Goal: Information Seeking & Learning: Learn about a topic

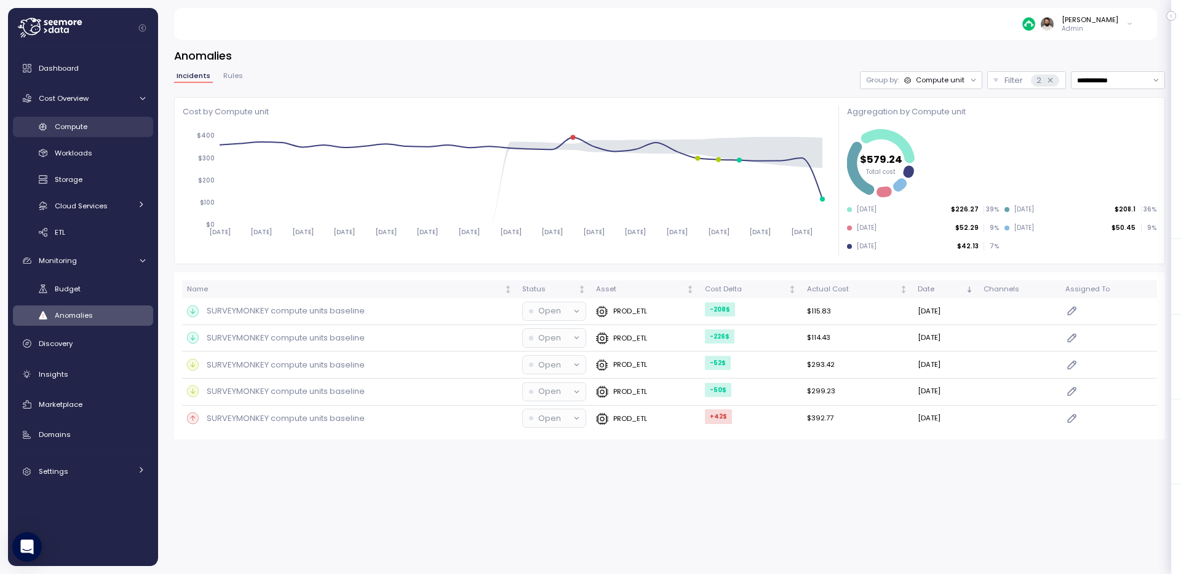
click at [95, 125] on div "Compute" at bounding box center [100, 127] width 90 height 12
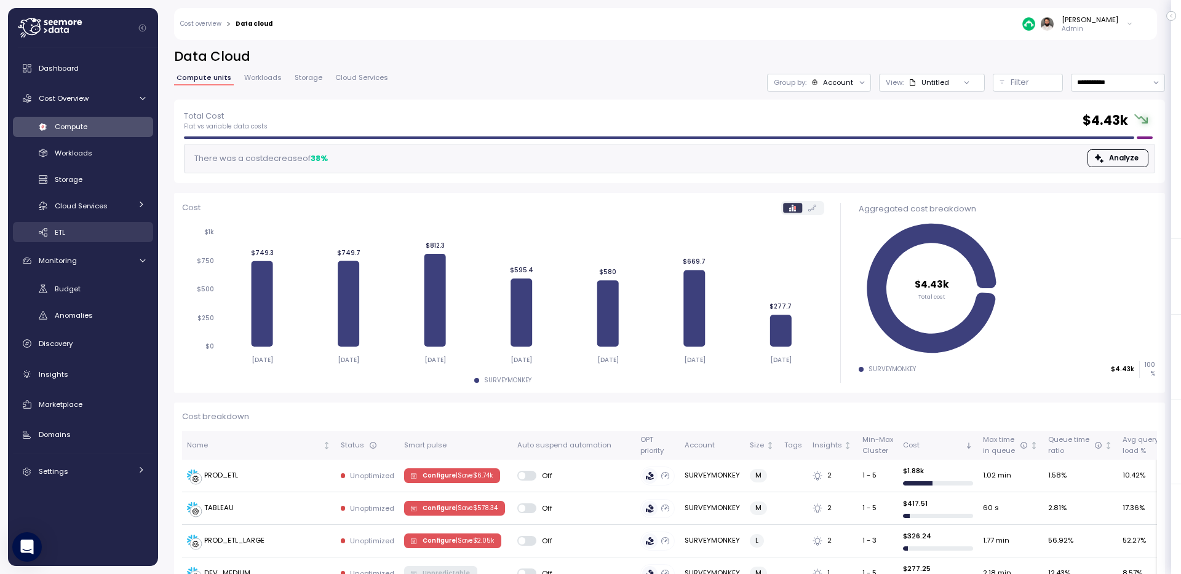
click at [71, 239] on link "ETL" at bounding box center [83, 232] width 140 height 20
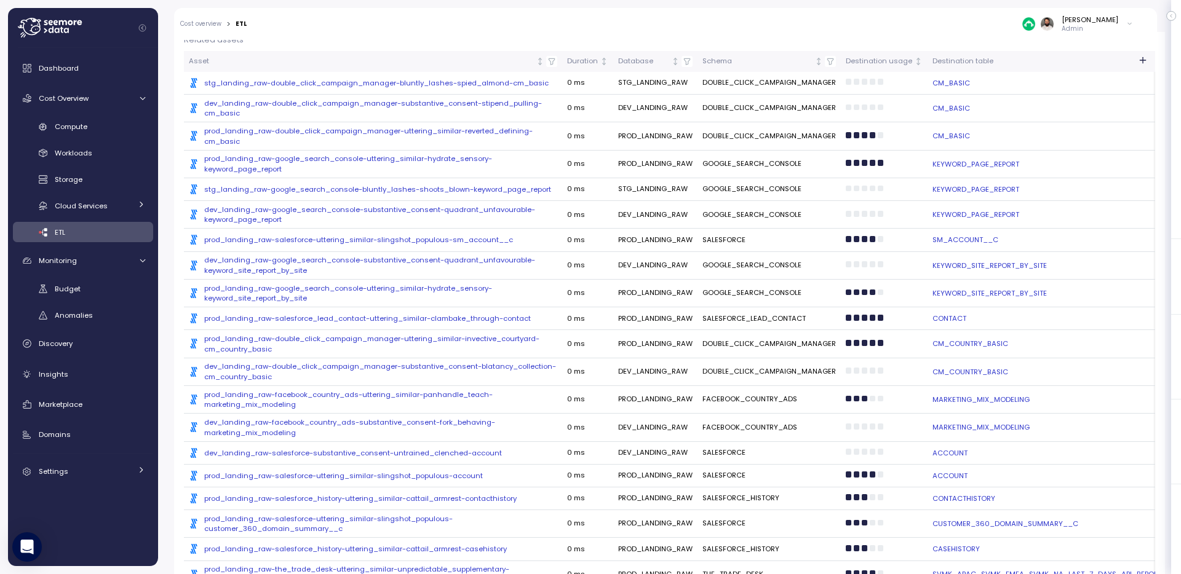
click at [383, 81] on div ".st0{fill:#0073FF;} stg_landing_raw-double_click_campaign_manager-bluntly_lashe…" at bounding box center [373, 83] width 368 height 10
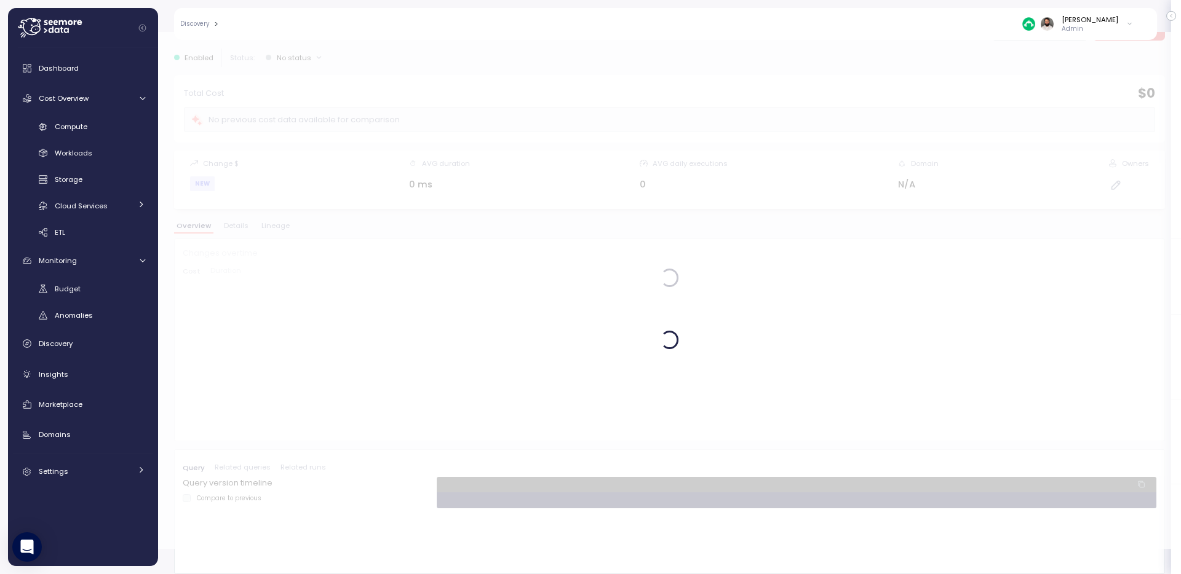
scroll to position [25, 0]
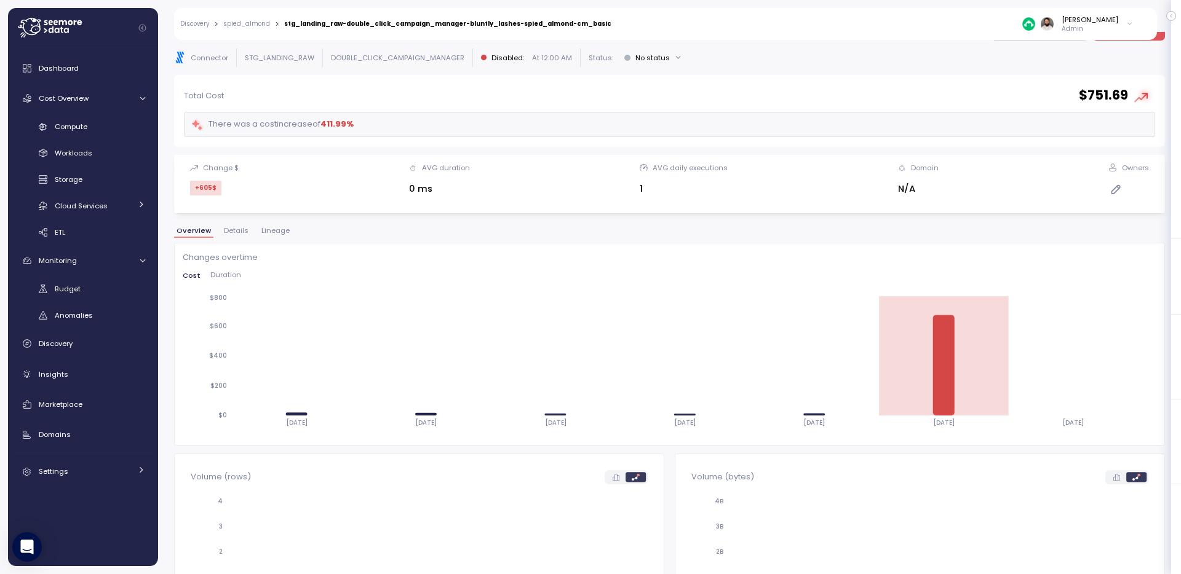
click at [274, 228] on span "Lineage" at bounding box center [275, 230] width 28 height 7
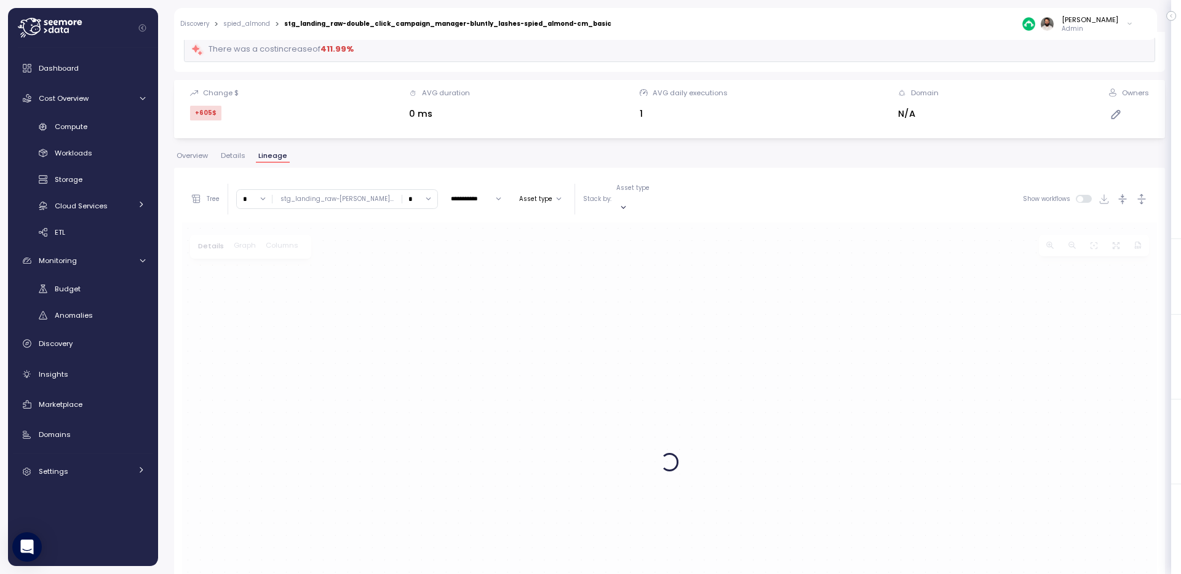
scroll to position [236, 0]
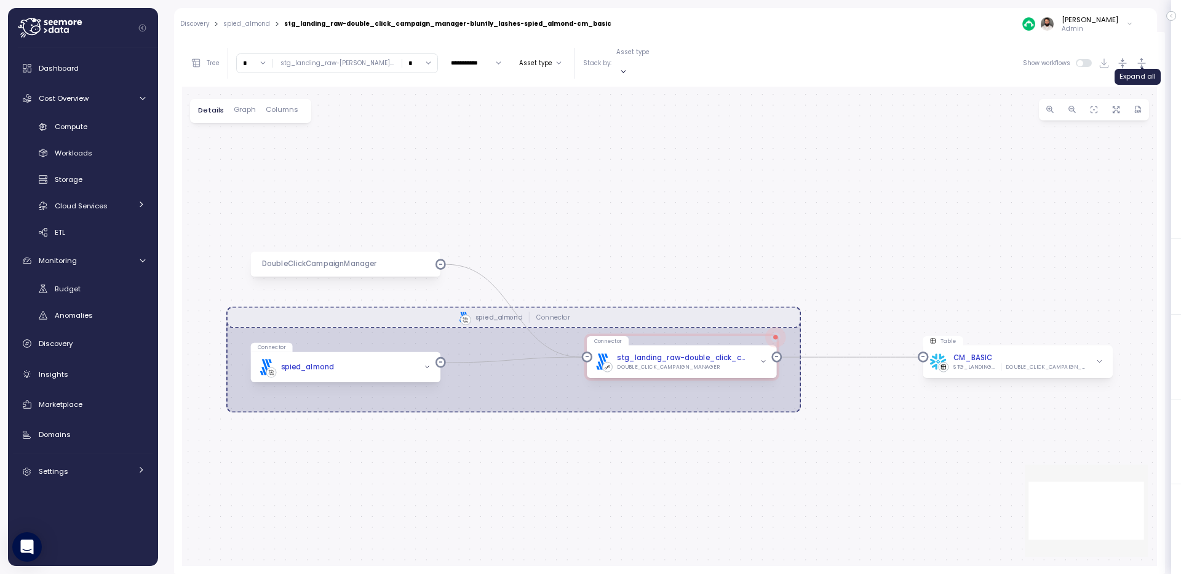
click at [1050, 61] on icon "button" at bounding box center [1141, 63] width 13 height 13
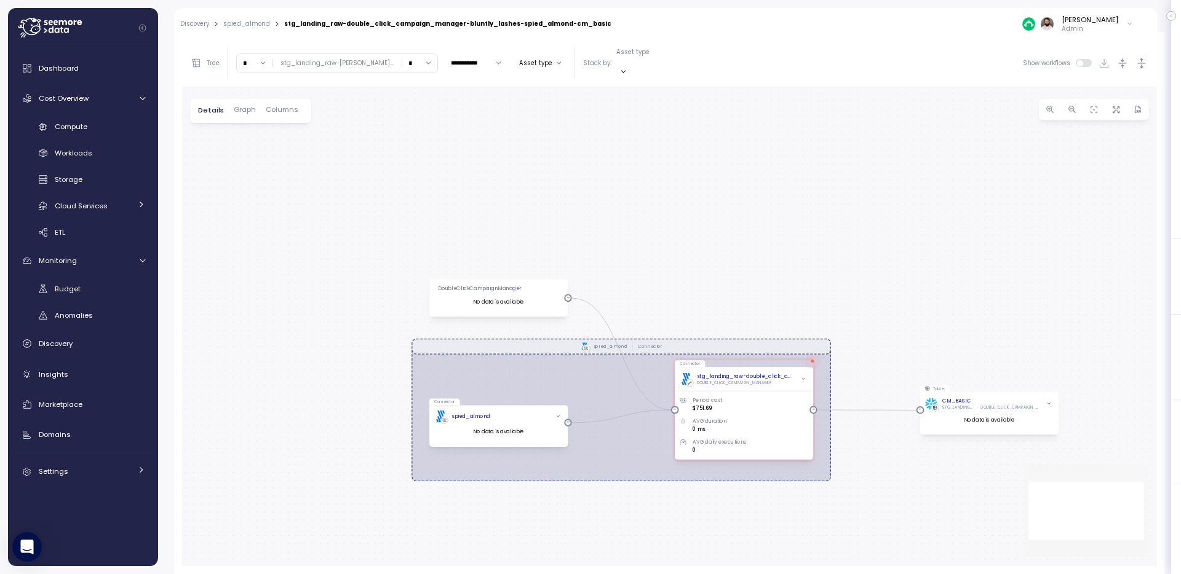
click at [402, 58] on input "*" at bounding box center [419, 63] width 35 height 18
click at [379, 149] on div "3" at bounding box center [382, 149] width 30 height 17
type input "*"
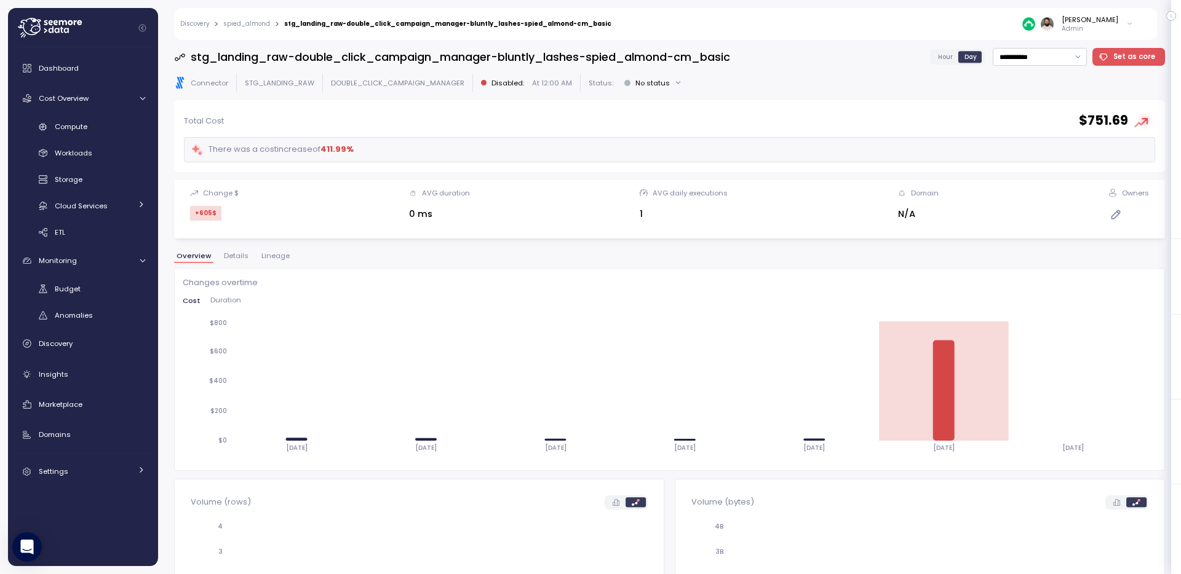
click at [270, 255] on span "Lineage" at bounding box center [275, 256] width 28 height 7
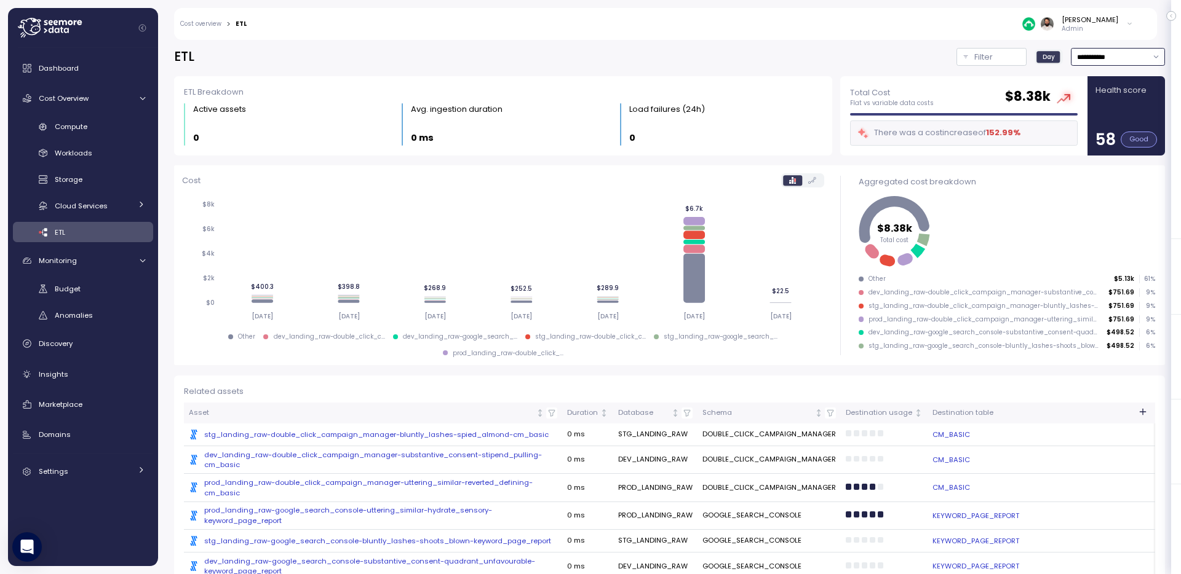
click at [1050, 50] on input "**********" at bounding box center [1117, 57] width 94 height 18
click at [1050, 149] on span "Last 30 days" at bounding box center [1099, 149] width 45 height 11
type input "**********"
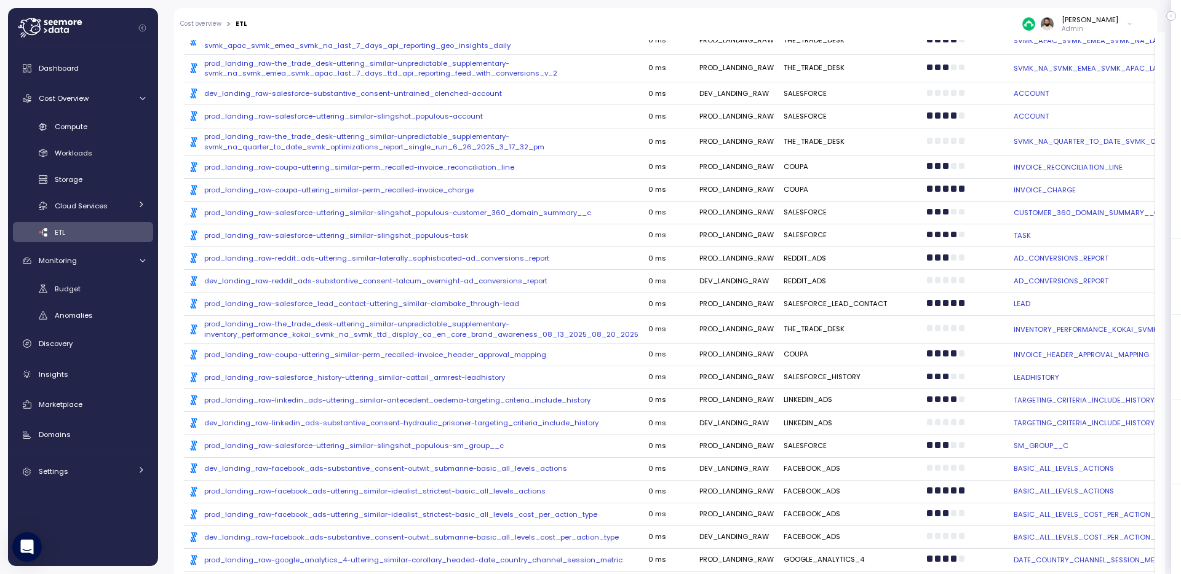
scroll to position [920, 0]
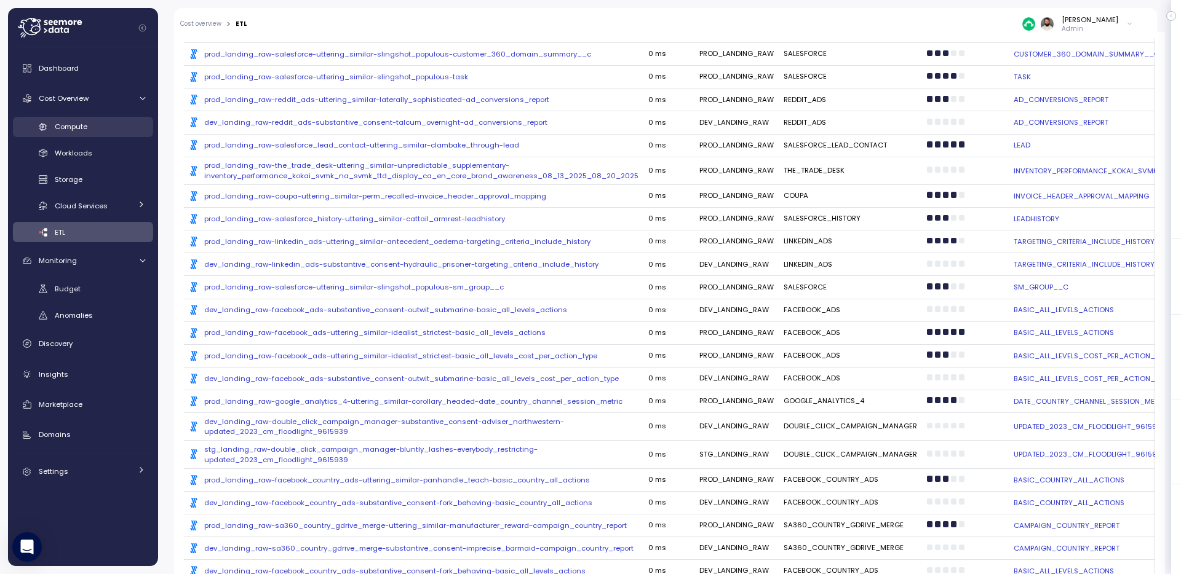
click at [75, 130] on span "Compute" at bounding box center [71, 127] width 33 height 10
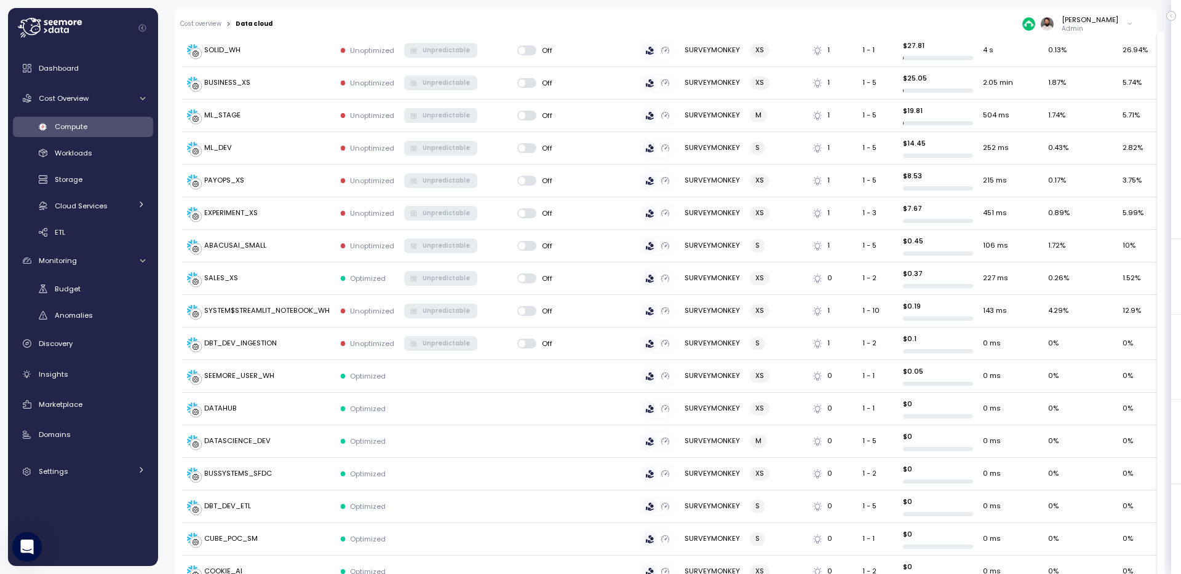
scroll to position [1554, 0]
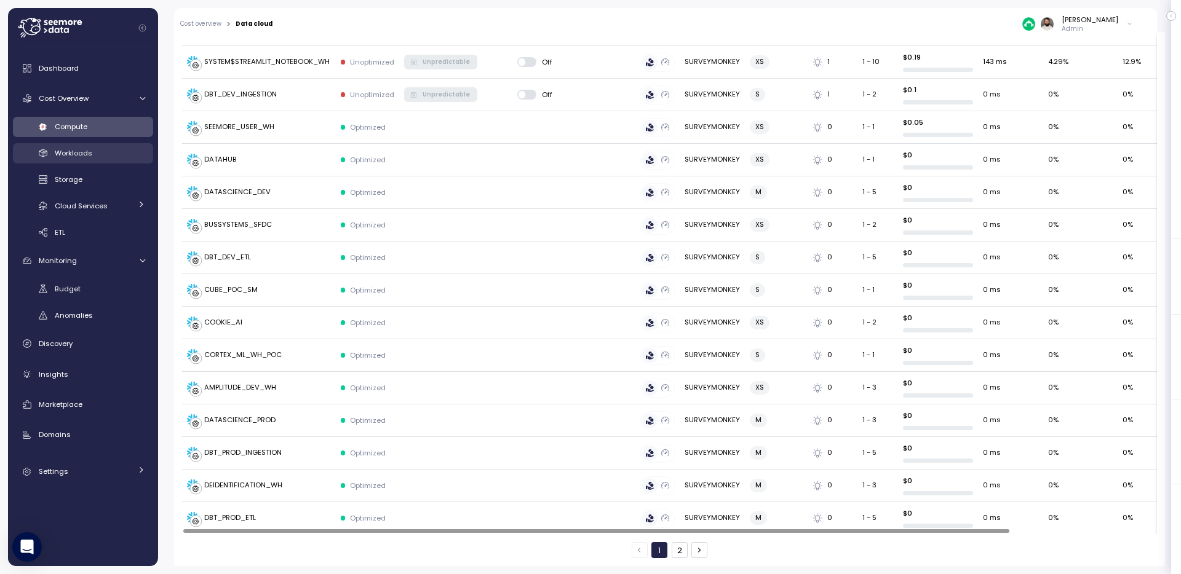
click at [66, 157] on span "Workloads" at bounding box center [74, 153] width 38 height 10
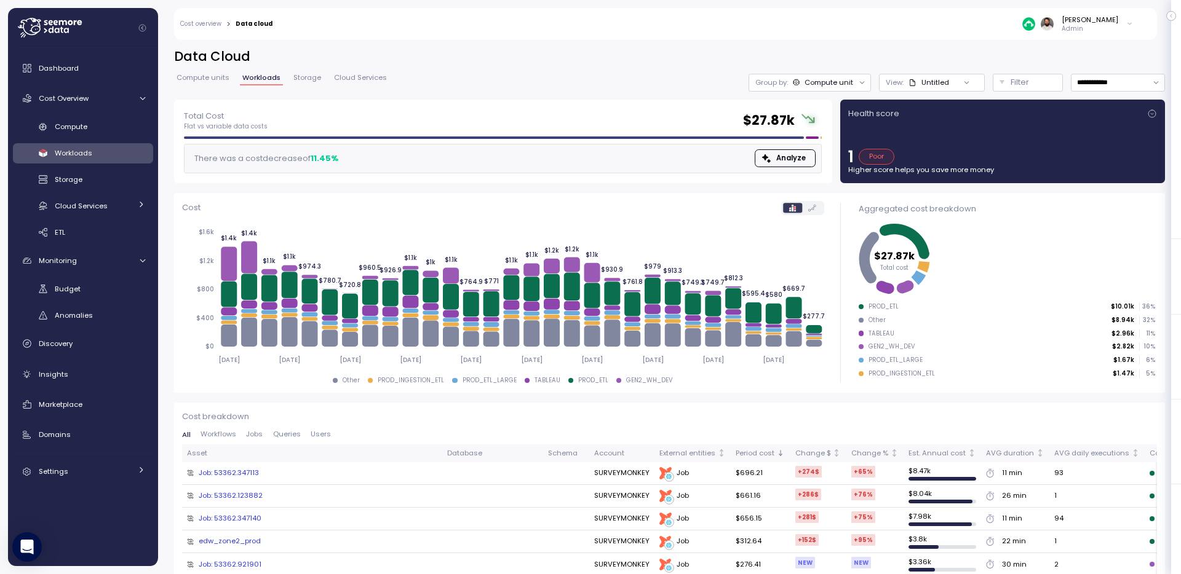
click at [220, 79] on span "Compute units" at bounding box center [202, 77] width 53 height 7
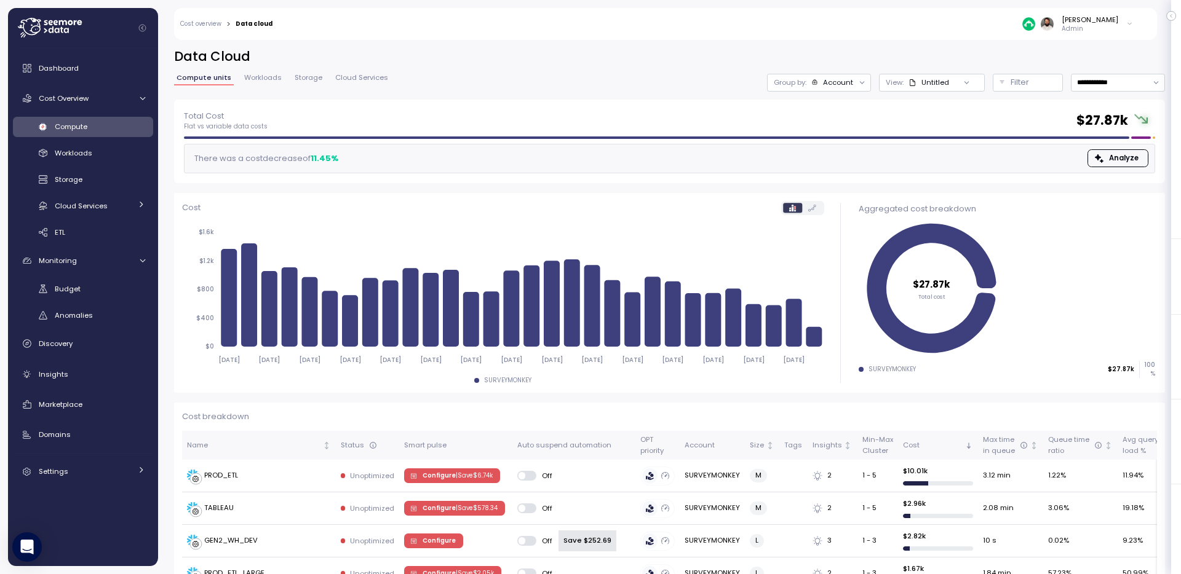
click at [818, 81] on div "Account" at bounding box center [832, 82] width 42 height 10
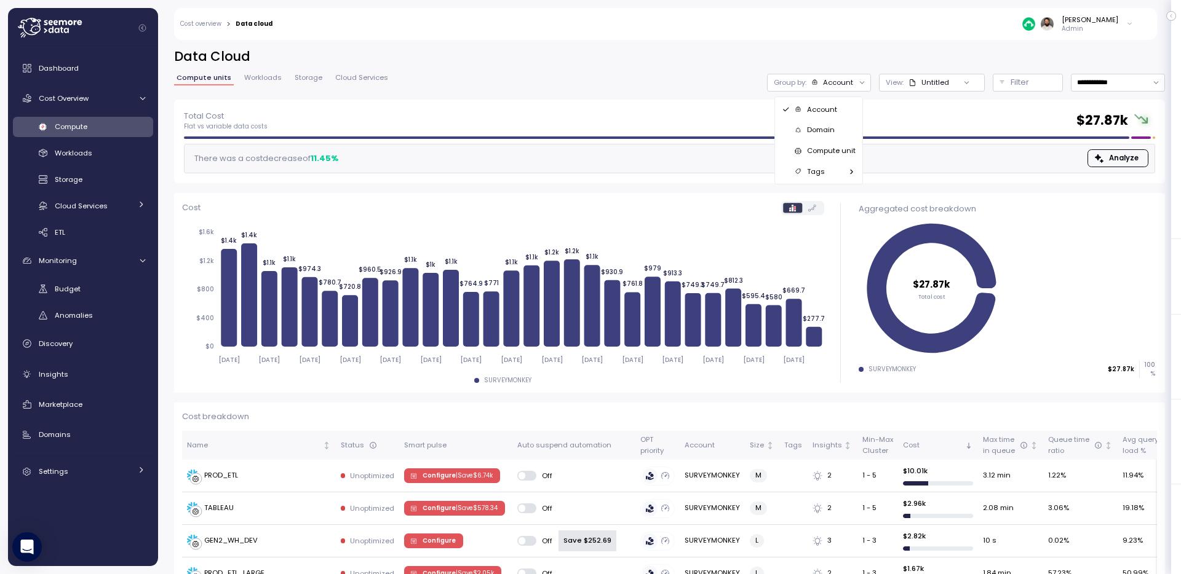
click at [839, 146] on p "Compute unit" at bounding box center [831, 151] width 49 height 10
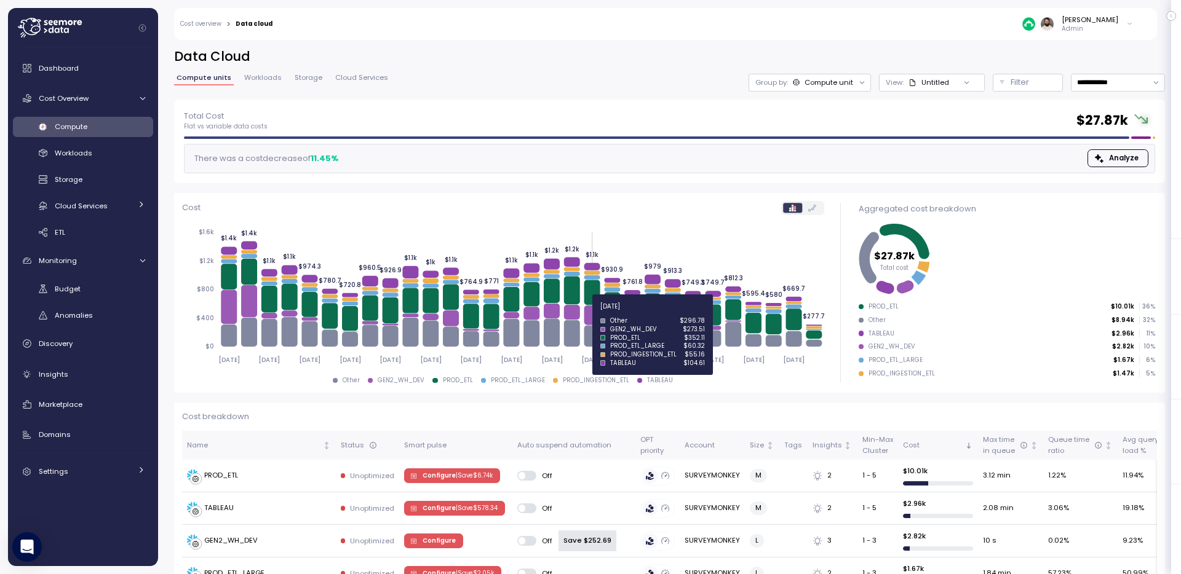
click at [595, 314] on icon at bounding box center [592, 316] width 16 height 20
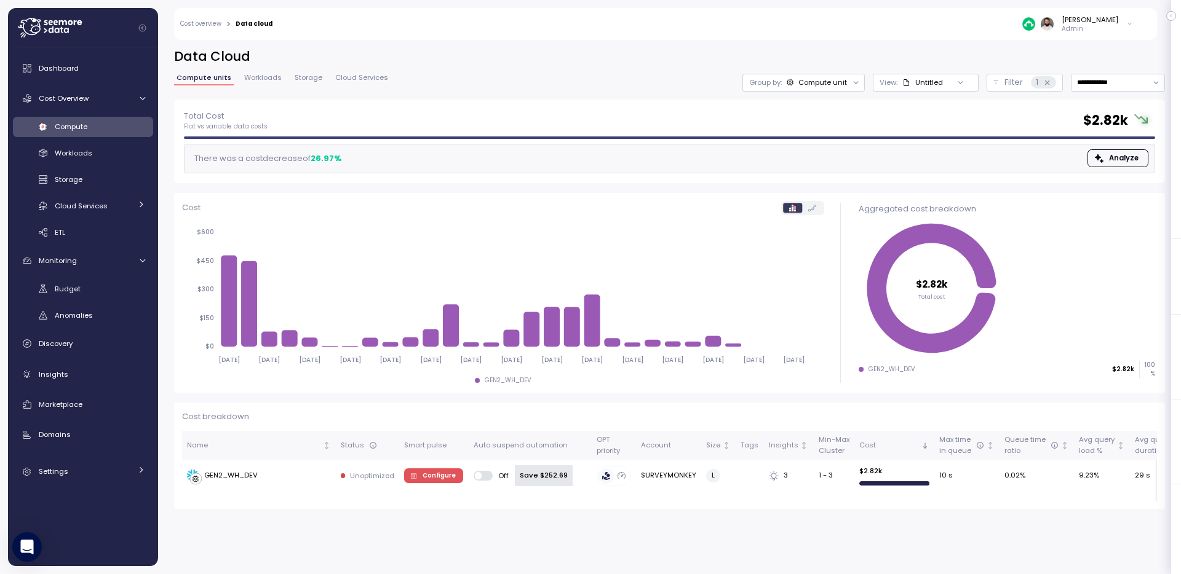
click at [833, 84] on div "Compute unit" at bounding box center [822, 82] width 49 height 10
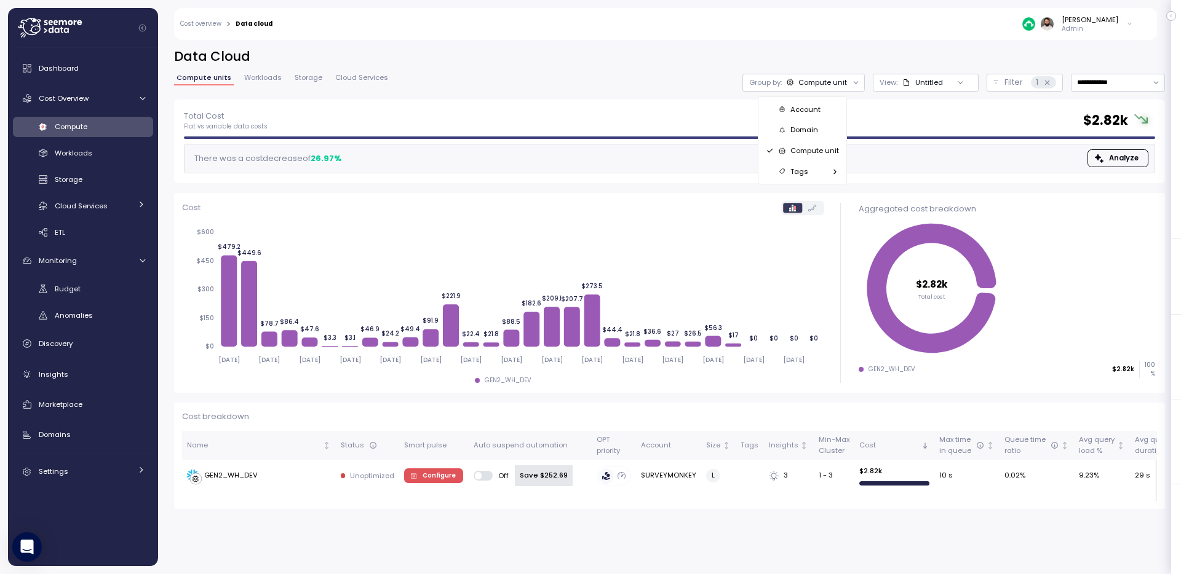
click at [660, 35] on div "[PERSON_NAME] Admin" at bounding box center [710, 24] width 860 height 32
click at [1004, 82] on p "Filter" at bounding box center [1013, 82] width 18 height 12
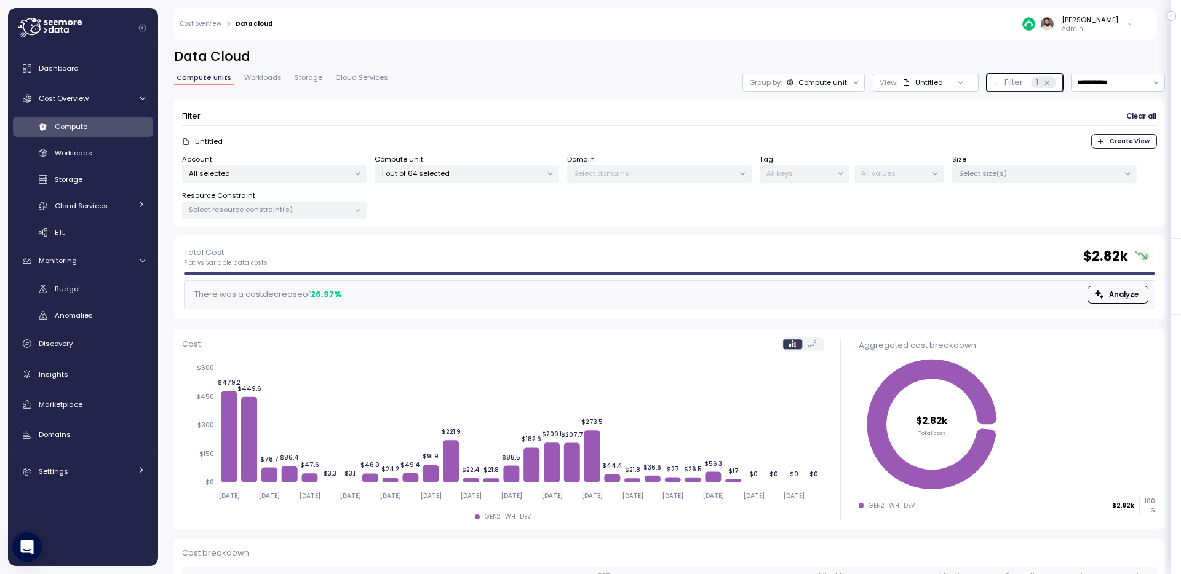
click at [443, 173] on p "1 out of 64 selected" at bounding box center [461, 173] width 160 height 10
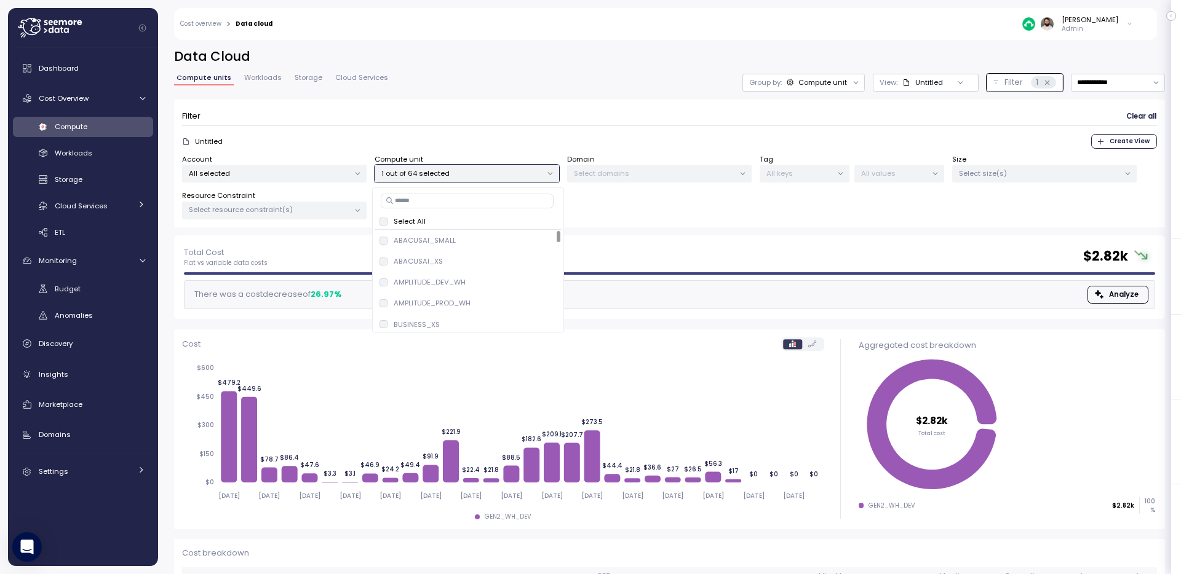
click at [465, 197] on input at bounding box center [467, 201] width 173 height 15
click at [513, 276] on span "only" at bounding box center [517, 278] width 14 height 14
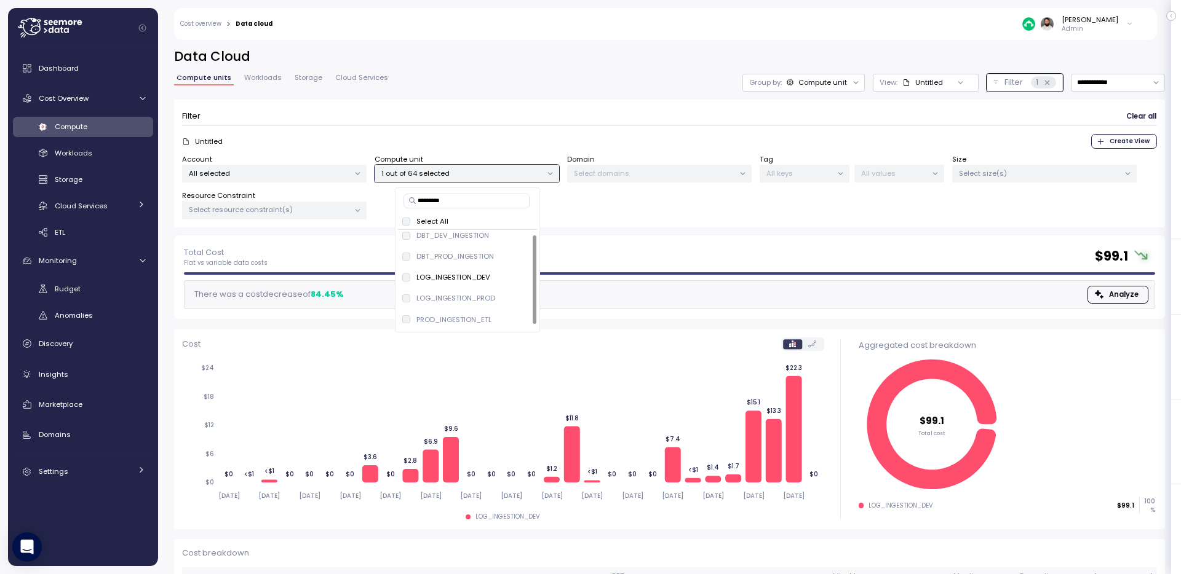
click at [465, 199] on input "*********" at bounding box center [466, 201] width 126 height 15
type input "*"
type input "****"
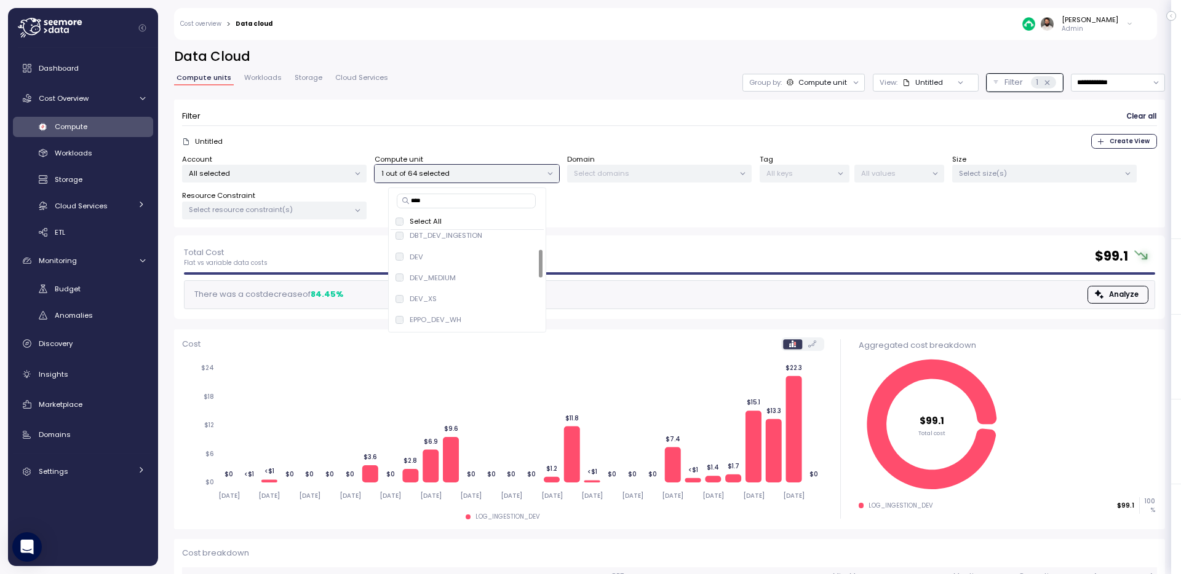
scroll to position [0, 0]
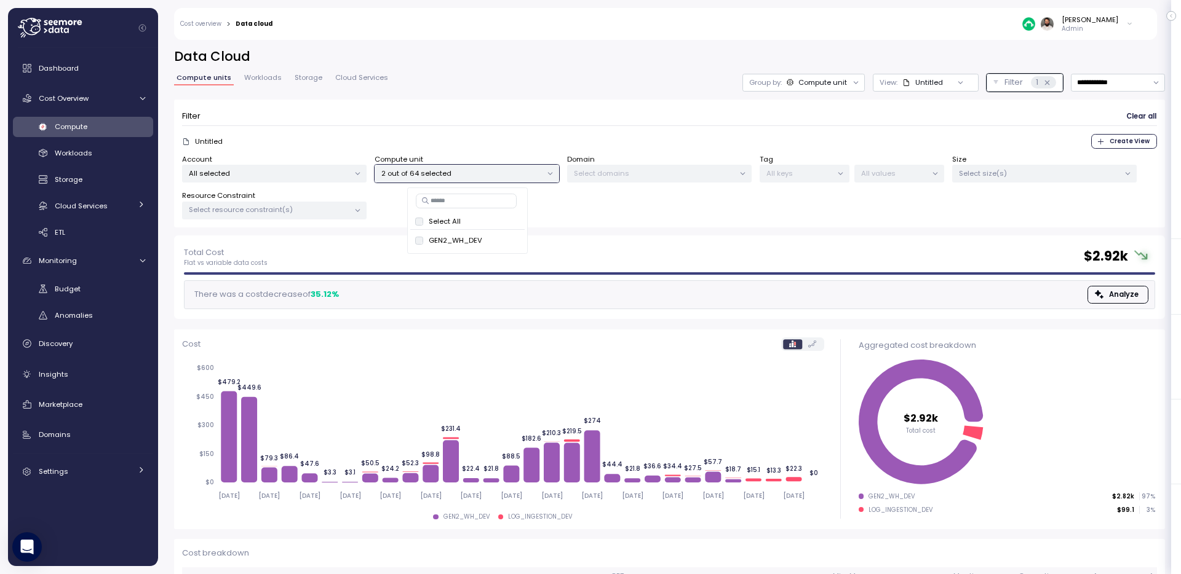
click at [563, 47] on div "**********" at bounding box center [669, 303] width 1023 height 542
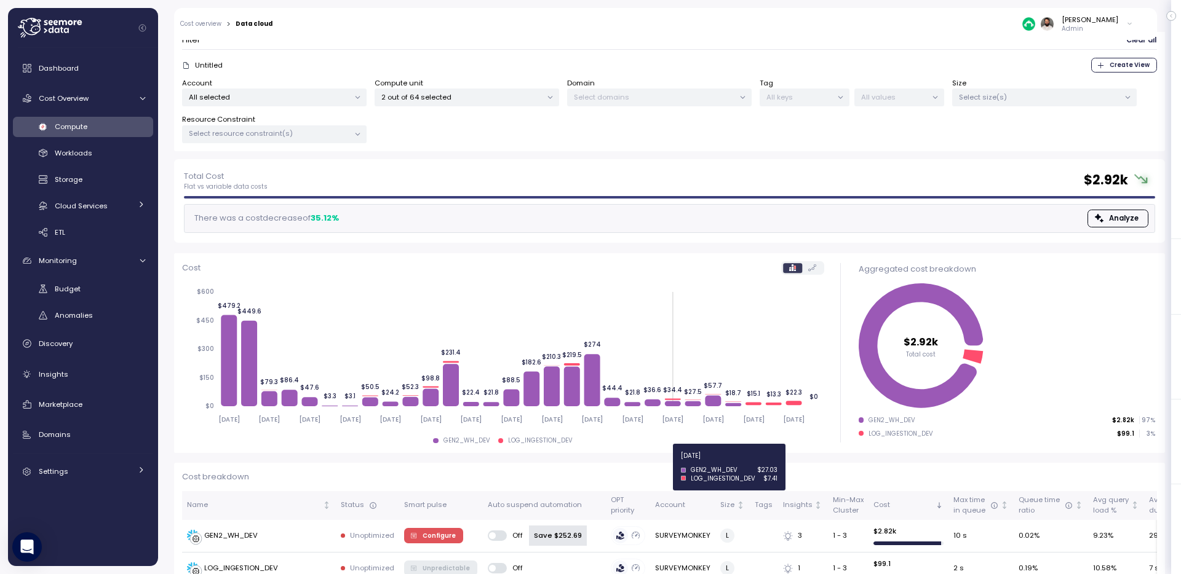
scroll to position [103, 0]
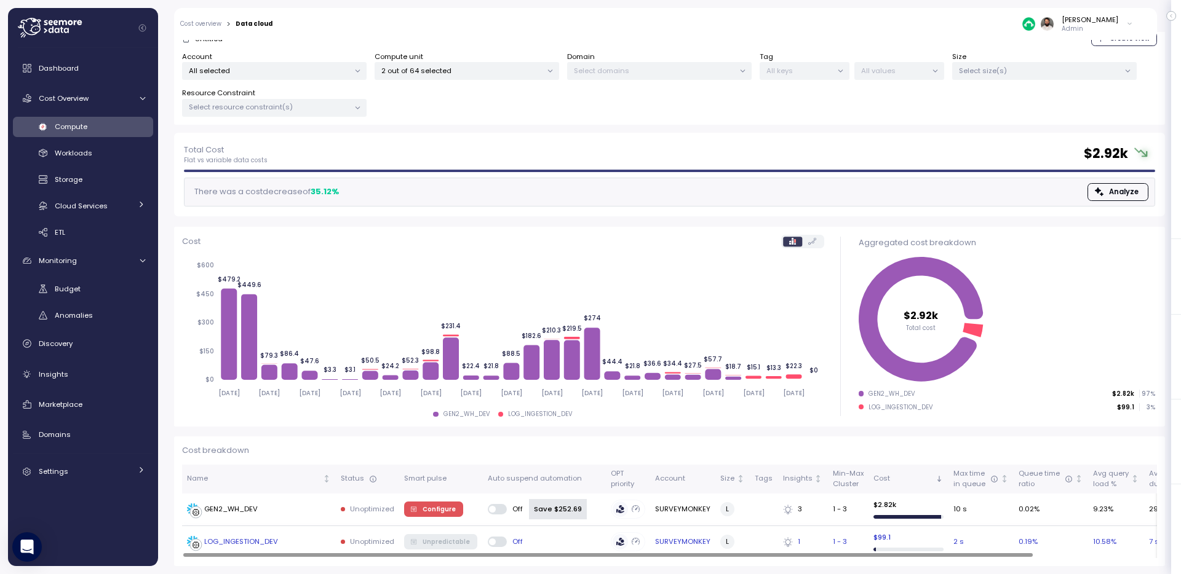
click at [304, 548] on td "LOG_INGESTION_DEV" at bounding box center [259, 542] width 154 height 32
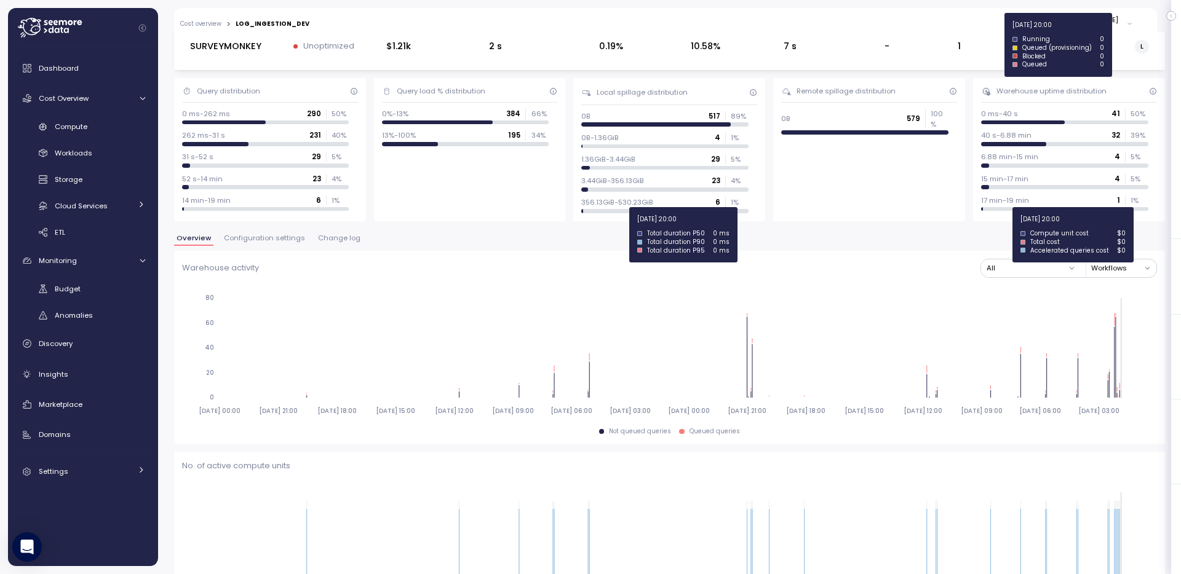
scroll to position [23, 0]
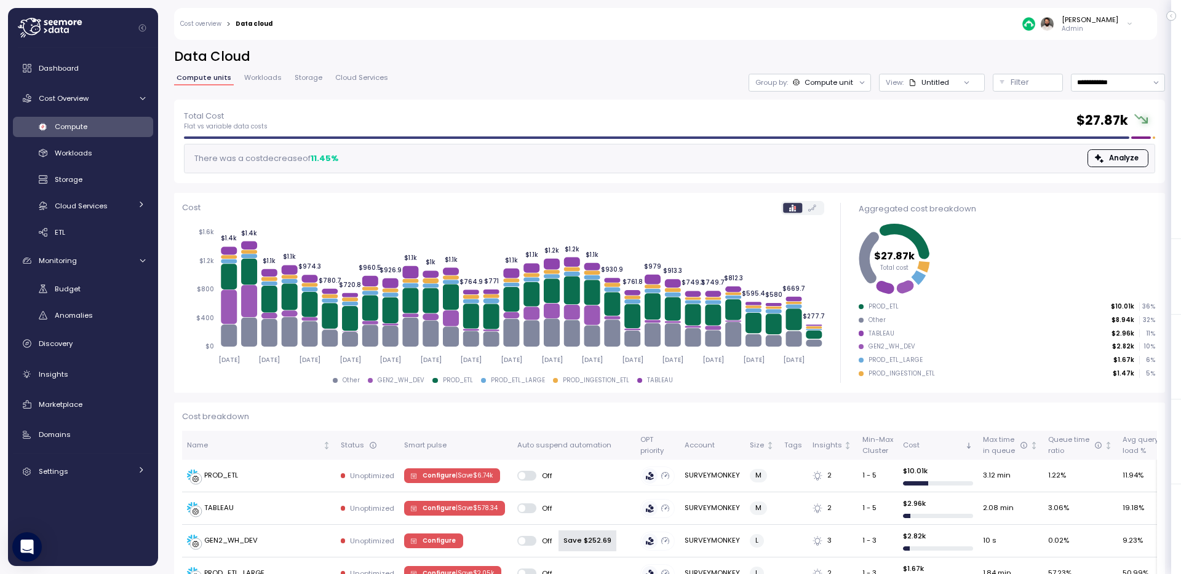
click at [850, 82] on div "Compute unit" at bounding box center [828, 82] width 49 height 10
click at [926, 74] on div "View: Untitled" at bounding box center [932, 83] width 106 height 18
click at [1031, 85] on div "Filter" at bounding box center [1032, 82] width 45 height 12
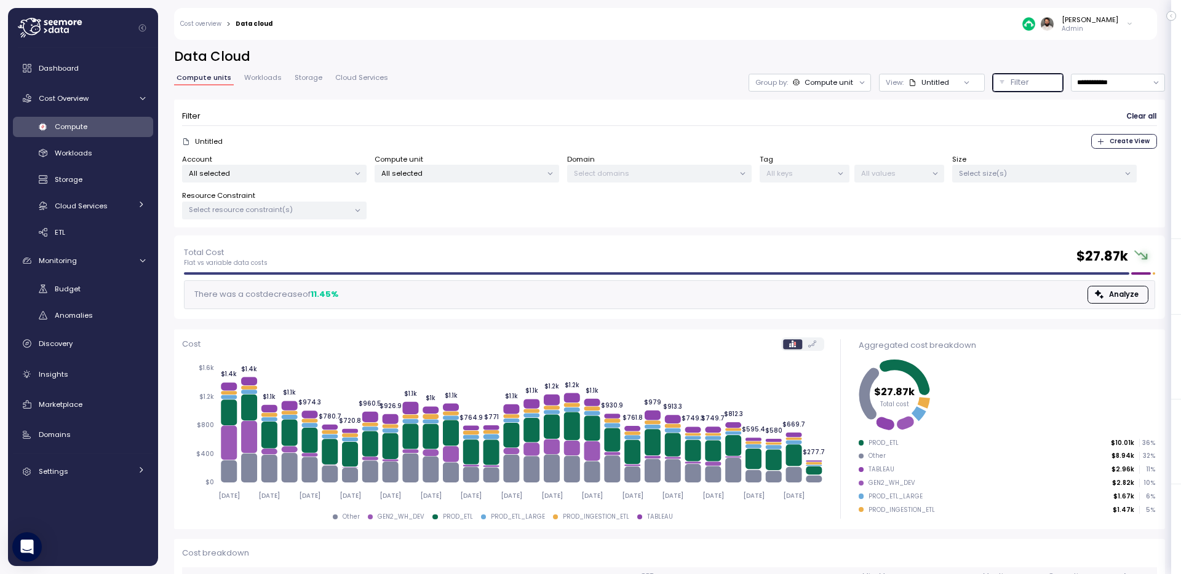
click at [496, 180] on div "All selected" at bounding box center [466, 174] width 184 height 18
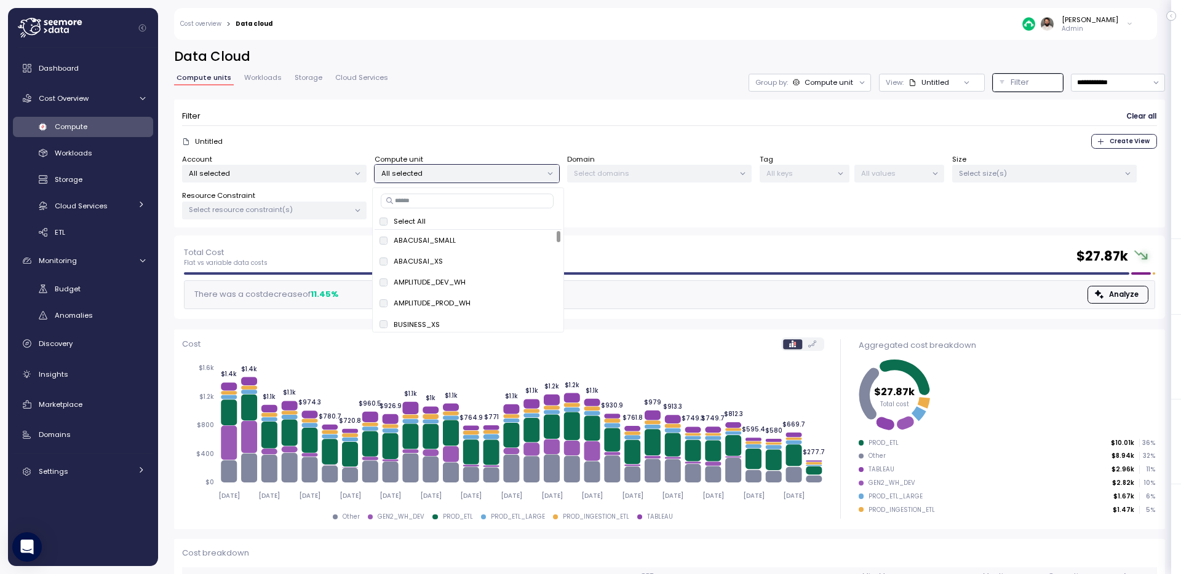
click at [513, 203] on input at bounding box center [467, 201] width 173 height 15
click at [507, 242] on span "only" at bounding box center [505, 241] width 14 height 14
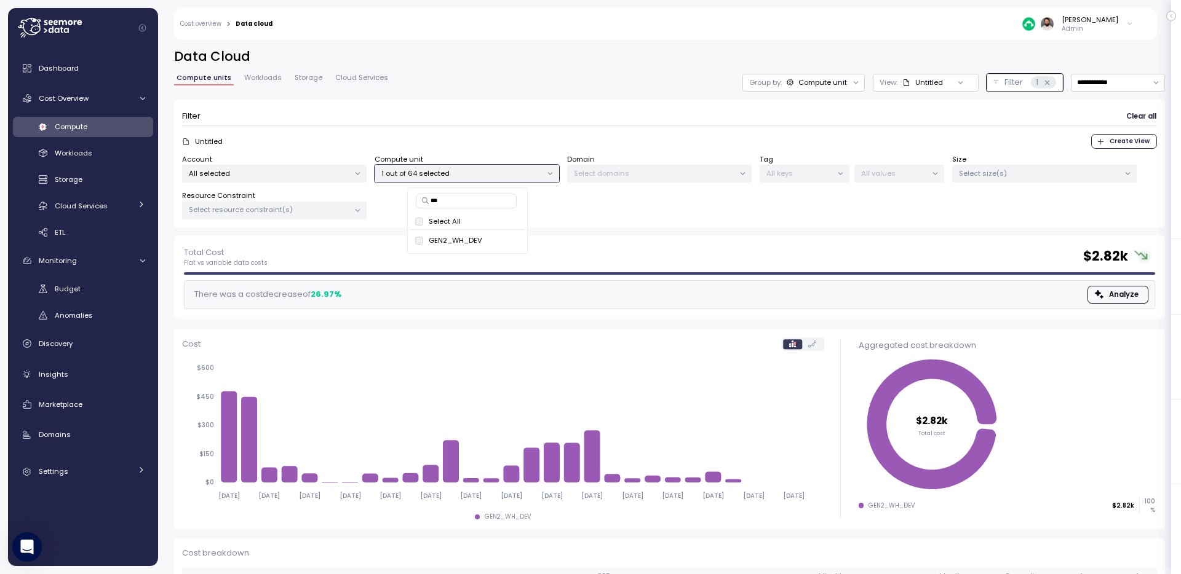
click at [473, 196] on input "***" at bounding box center [466, 201] width 101 height 15
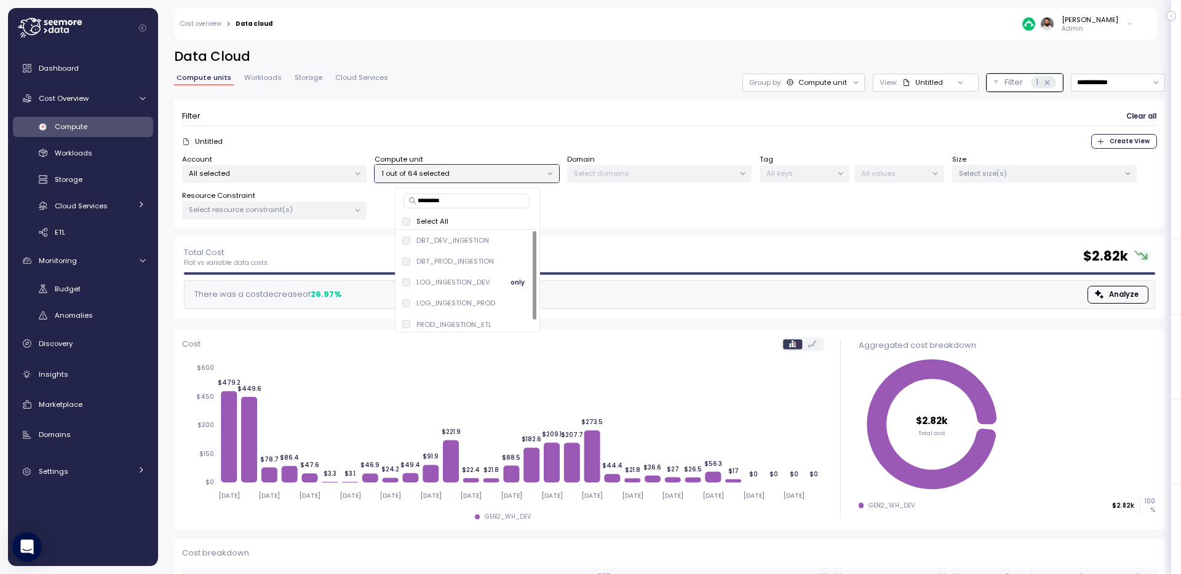
click at [514, 284] on span "only" at bounding box center [517, 282] width 14 height 14
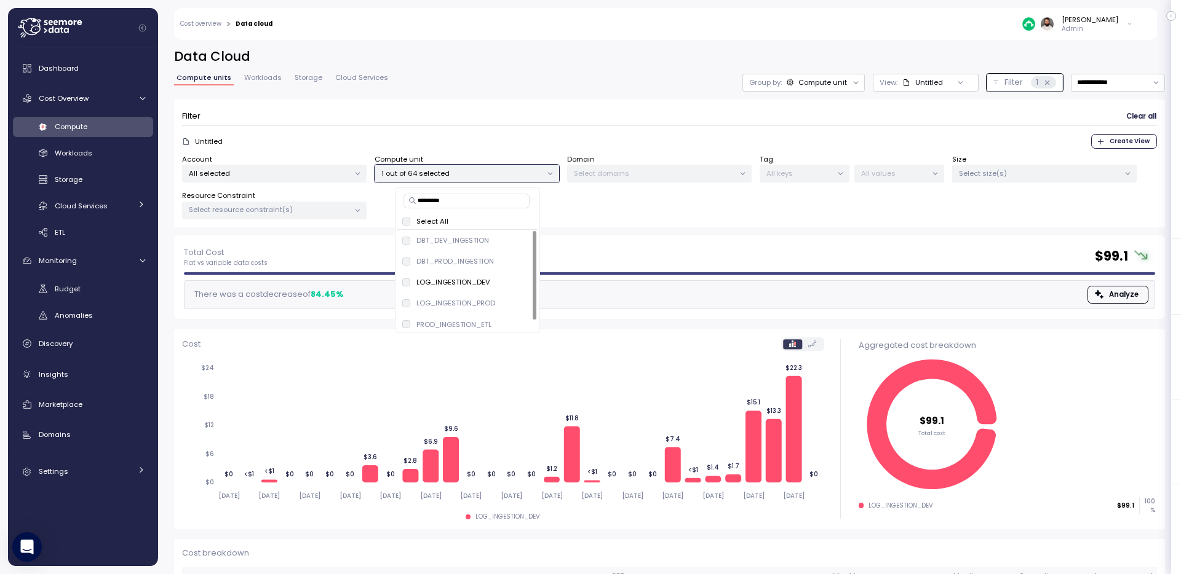
click at [472, 199] on input "*********" at bounding box center [466, 201] width 126 height 15
type input "***"
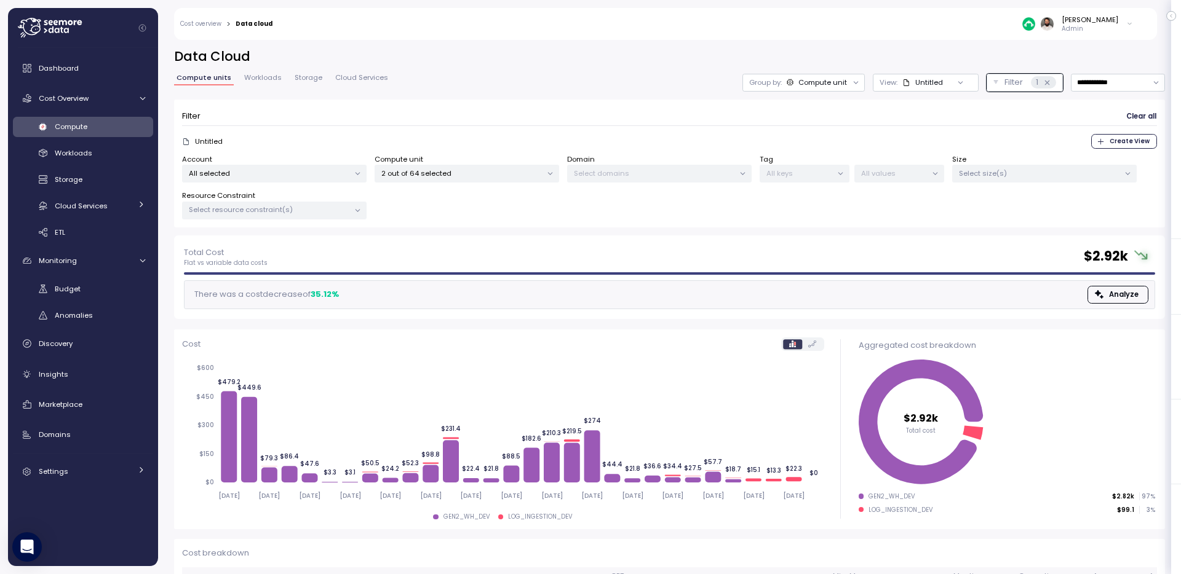
click at [477, 113] on div "Filter Clear all" at bounding box center [669, 117] width 975 height 18
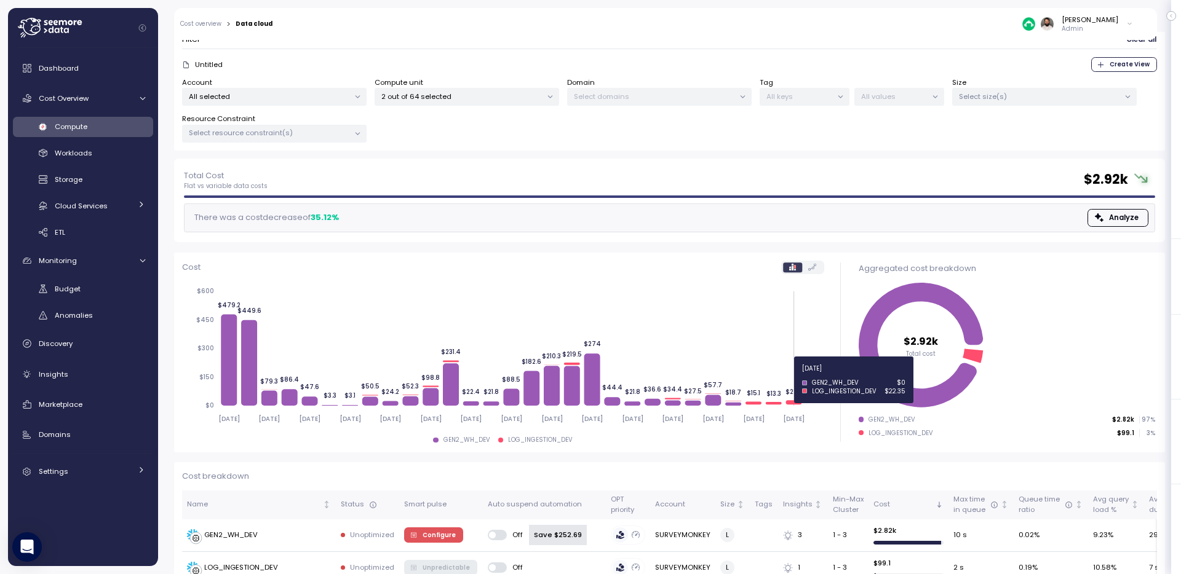
scroll to position [103, 0]
